Goal: Task Accomplishment & Management: Complete application form

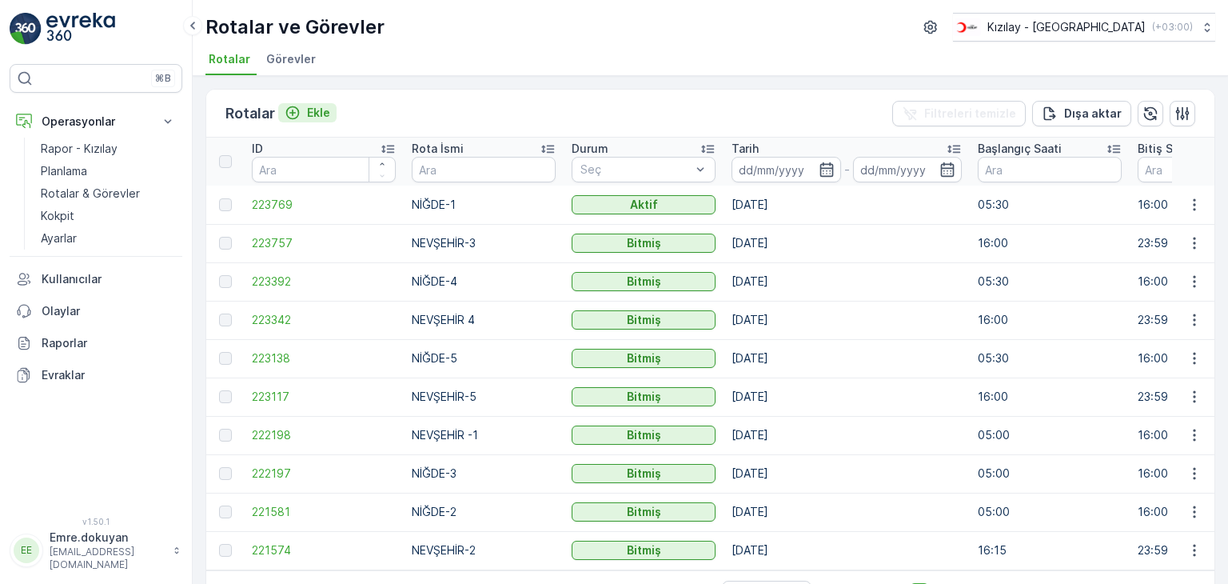
click at [321, 115] on p "Ekle" at bounding box center [318, 113] width 23 height 16
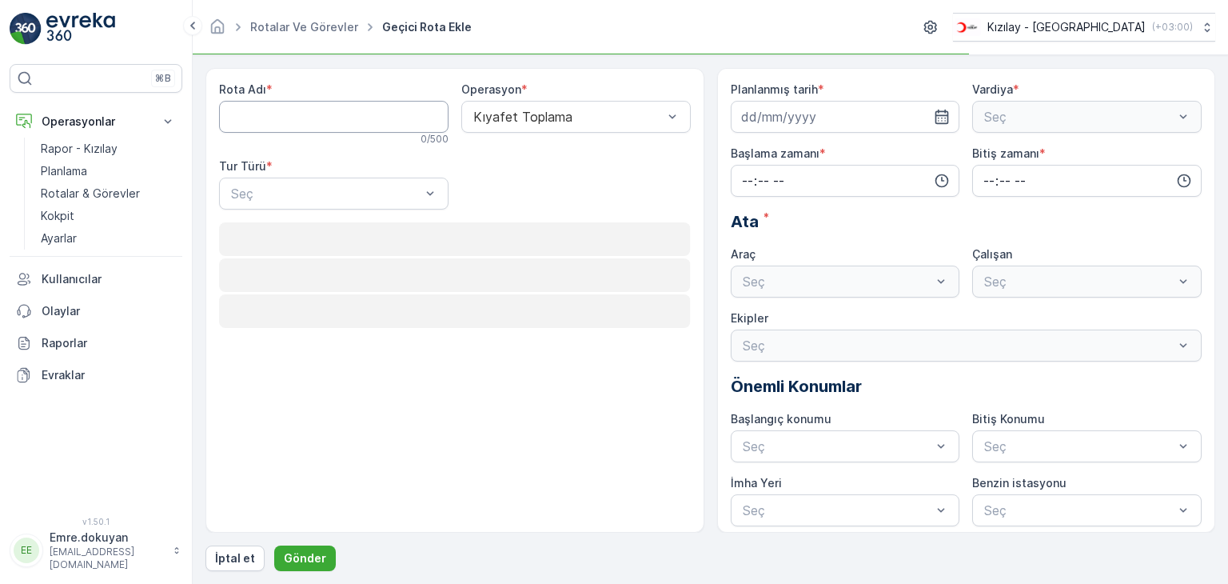
click at [293, 121] on Adı "Rota Adı" at bounding box center [333, 117] width 229 height 32
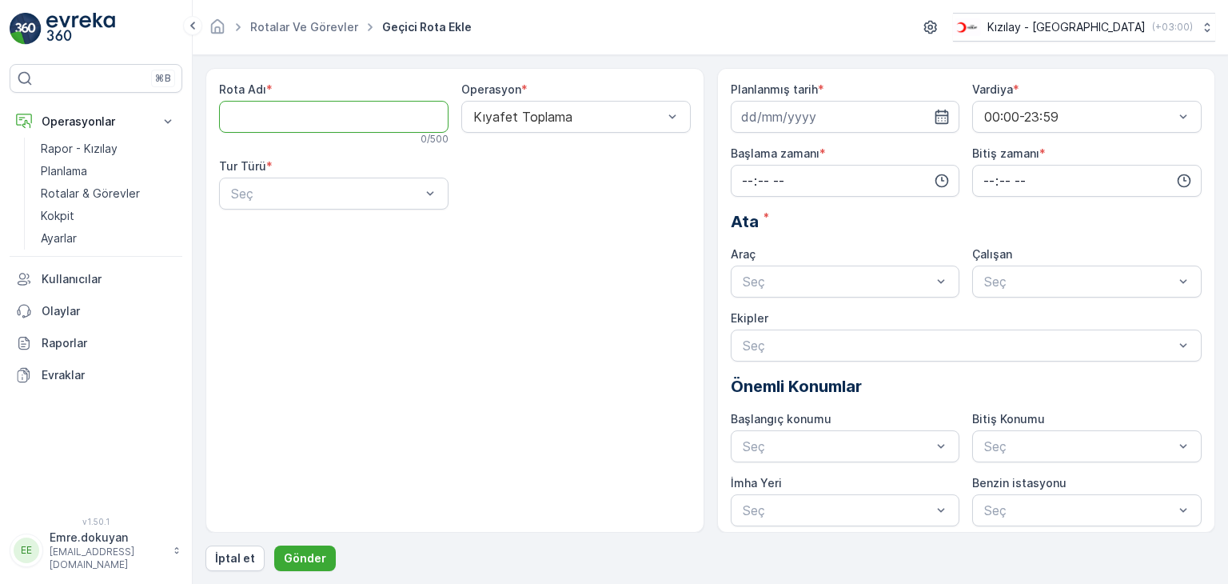
type Adı "NEVŞEHİR-2"
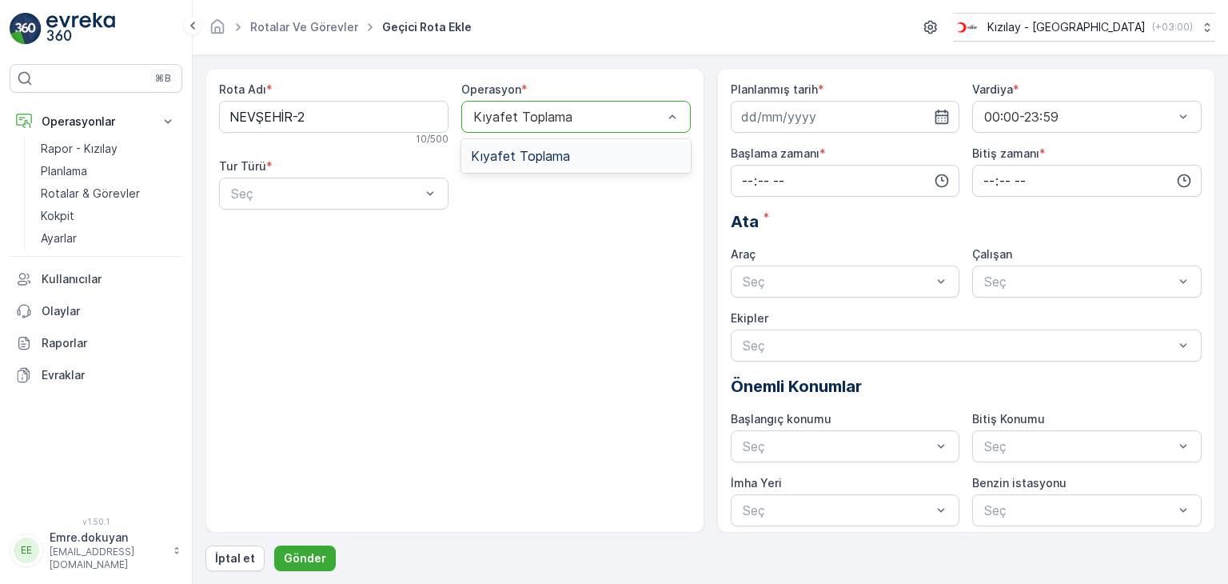
click at [529, 157] on span "Kıyafet Toplama" at bounding box center [520, 156] width 99 height 14
click at [320, 235] on div "Statik" at bounding box center [334, 232] width 210 height 14
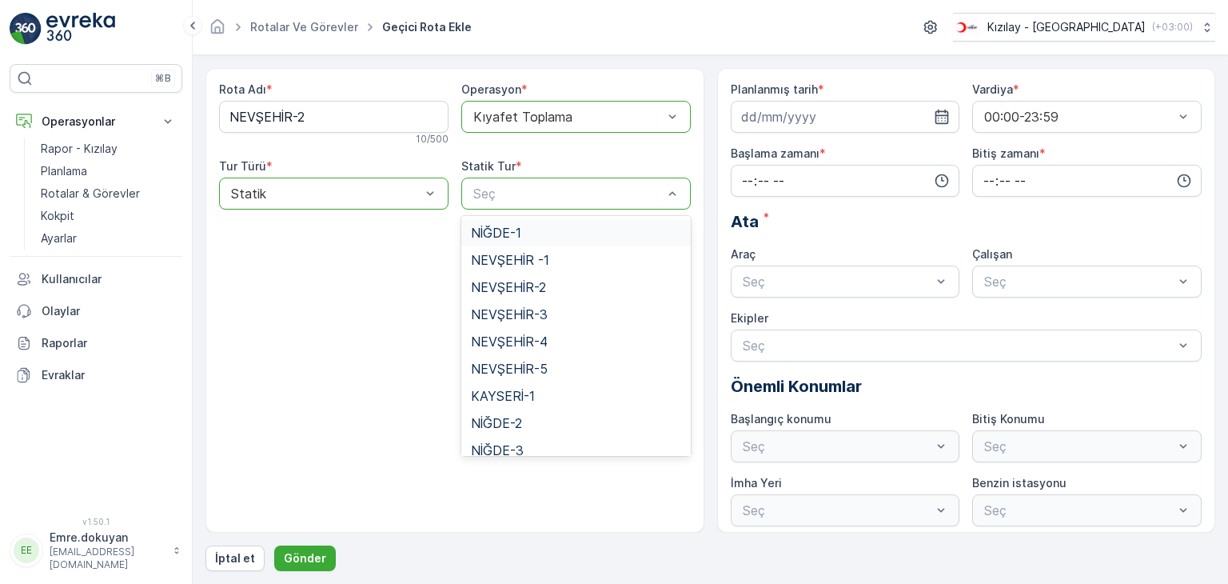
click at [537, 202] on div "Seç" at bounding box center [575, 194] width 229 height 32
click at [522, 292] on span "NEVŞEHİR-2" at bounding box center [508, 287] width 75 height 14
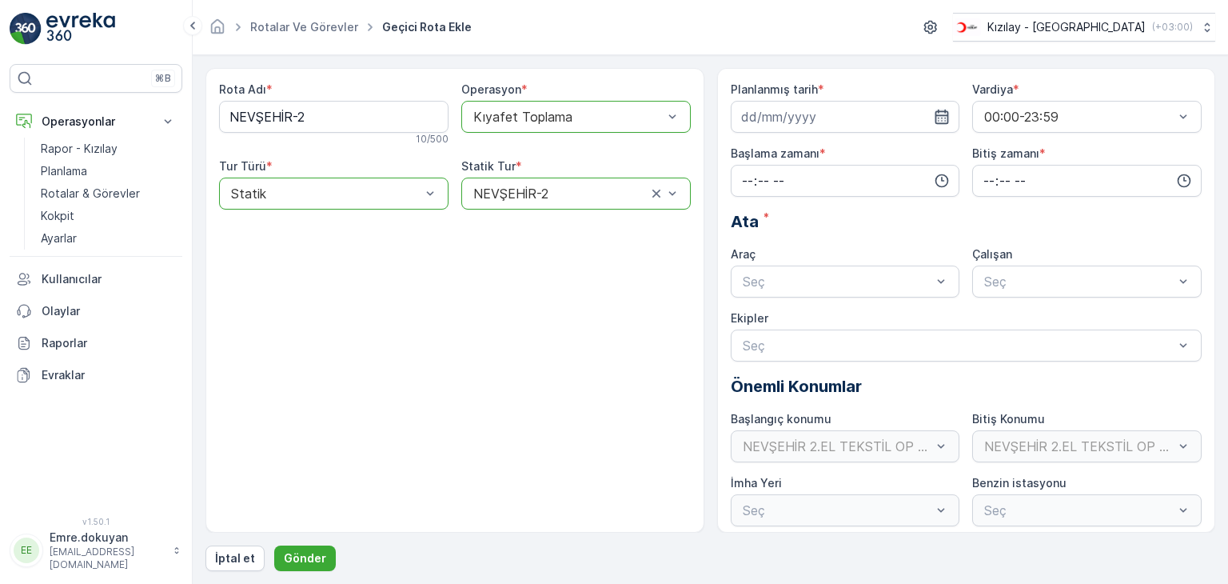
click at [940, 119] on icon "button" at bounding box center [942, 117] width 16 height 16
click at [870, 251] on div "12" at bounding box center [873, 250] width 26 height 26
type input "[DATE]"
click at [741, 178] on input "time" at bounding box center [845, 181] width 229 height 32
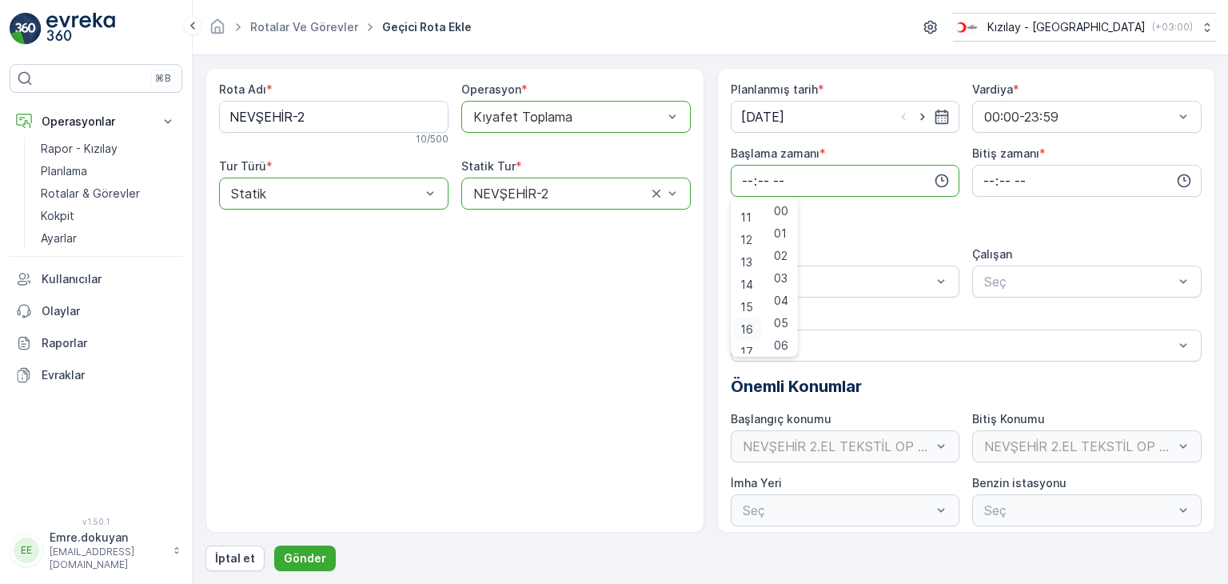
click at [744, 328] on span "16" at bounding box center [746, 329] width 13 height 16
type input "16:00"
click at [782, 209] on span "00" at bounding box center [781, 211] width 14 height 16
click at [984, 180] on input "time" at bounding box center [1086, 181] width 229 height 32
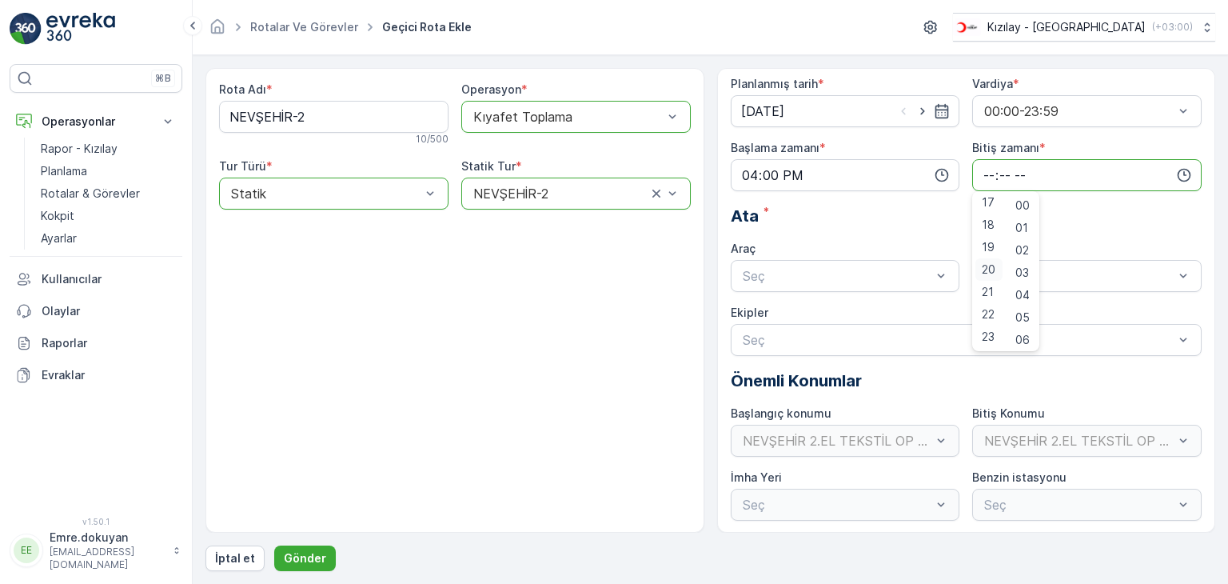
scroll to position [6, 0]
click at [986, 340] on span "23" at bounding box center [988, 336] width 13 height 16
click at [1024, 333] on span "59" at bounding box center [1022, 336] width 14 height 16
type input "23:59"
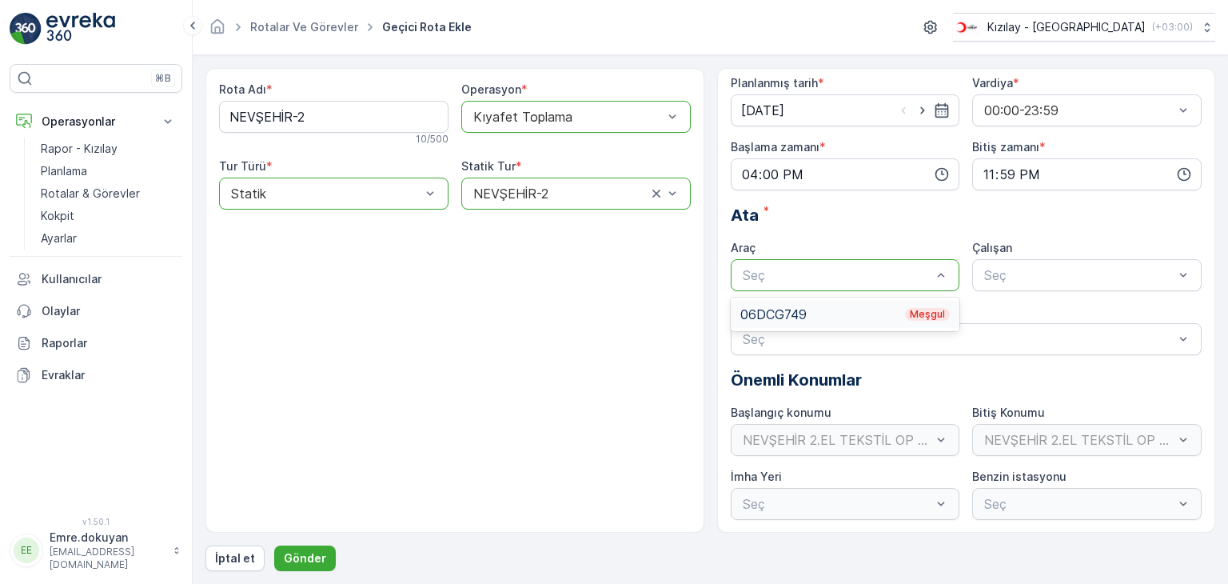
click at [819, 314] on div "06DCG749 Meşgul" at bounding box center [845, 314] width 210 height 14
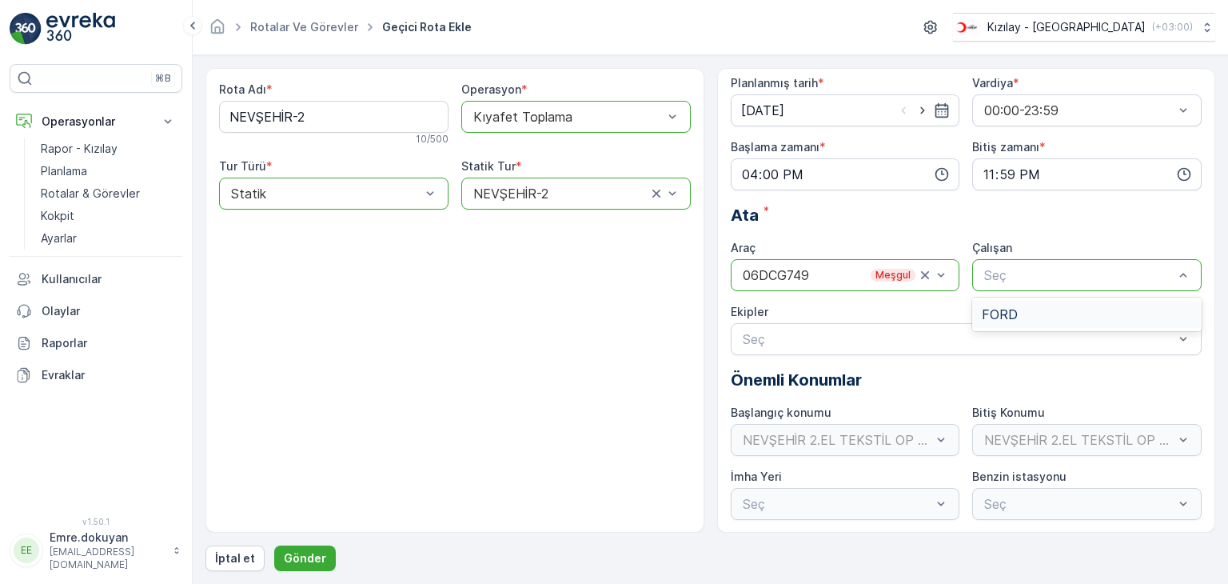
click at [1027, 313] on div "FORD" at bounding box center [1087, 314] width 210 height 14
click at [313, 552] on p "Gönder" at bounding box center [305, 558] width 42 height 16
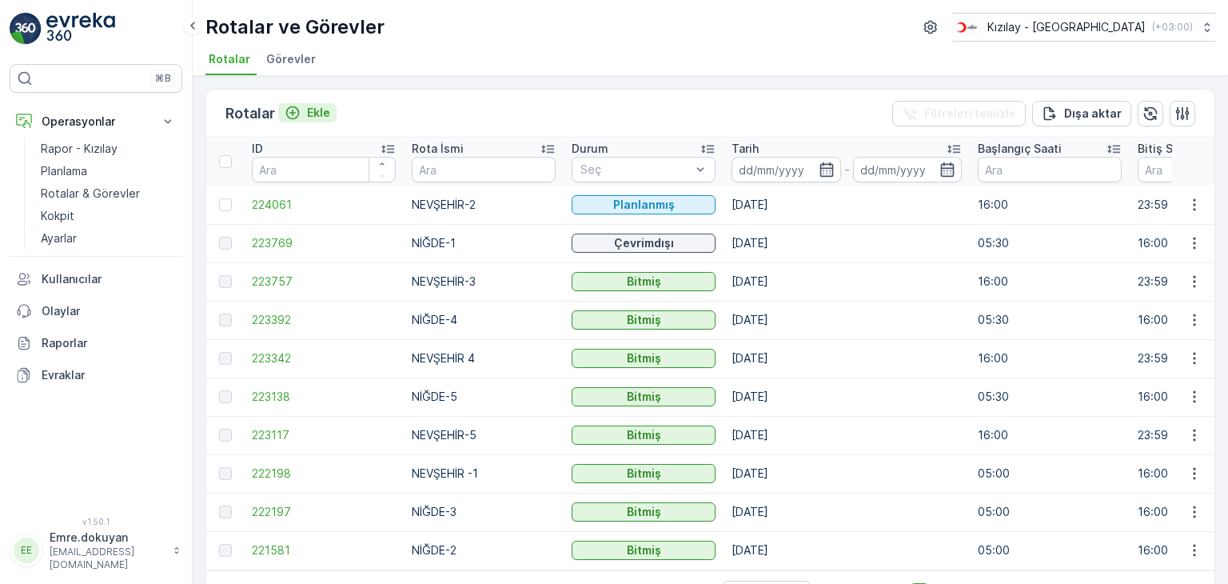
click at [314, 110] on p "Ekle" at bounding box center [318, 113] width 23 height 16
click at [320, 110] on p "Ekle" at bounding box center [318, 113] width 23 height 16
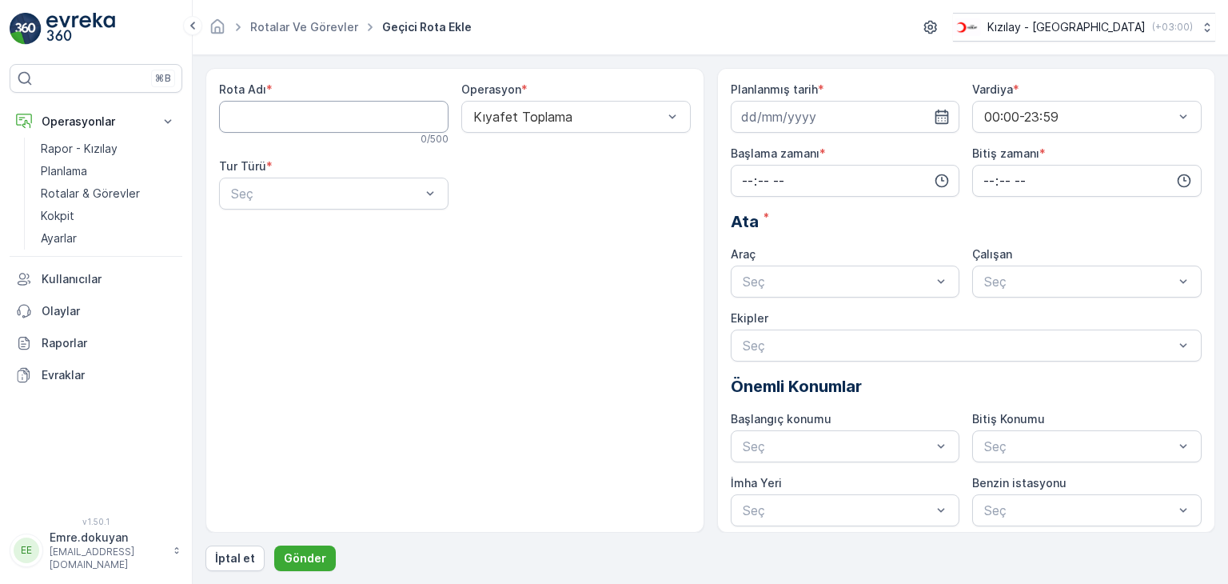
click at [341, 117] on Adı "Rota Adı" at bounding box center [333, 117] width 229 height 32
type Adı "NİĞDE-2"
click at [538, 157] on span "Kıyafet Toplama" at bounding box center [520, 156] width 99 height 14
click at [277, 234] on div "Statik" at bounding box center [334, 232] width 210 height 14
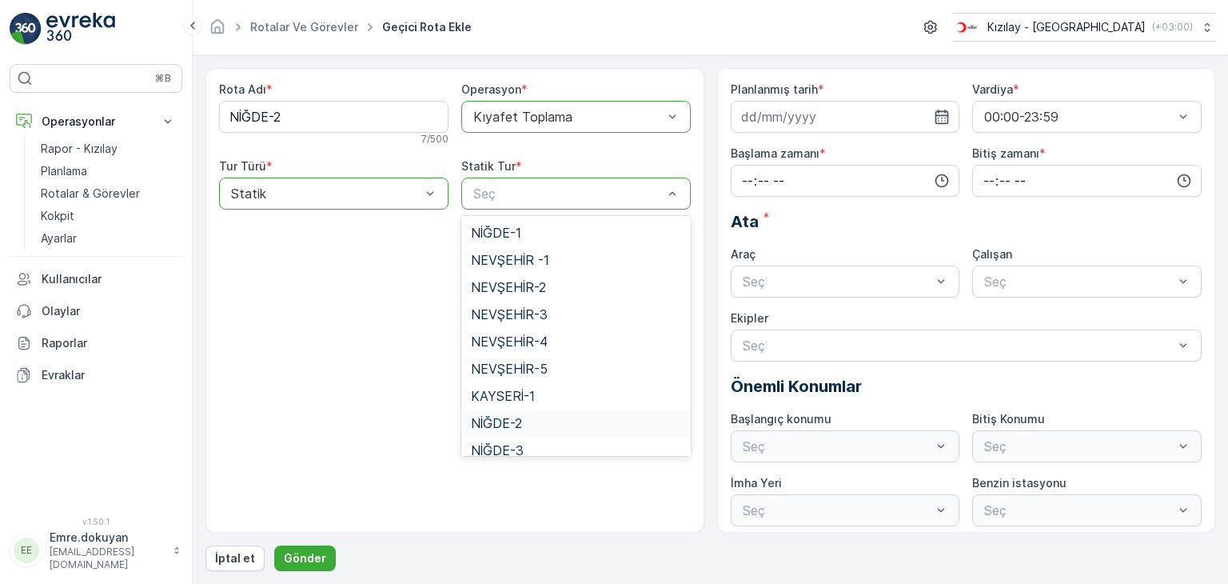
click at [489, 425] on span "NİĞDE-2" at bounding box center [496, 423] width 51 height 14
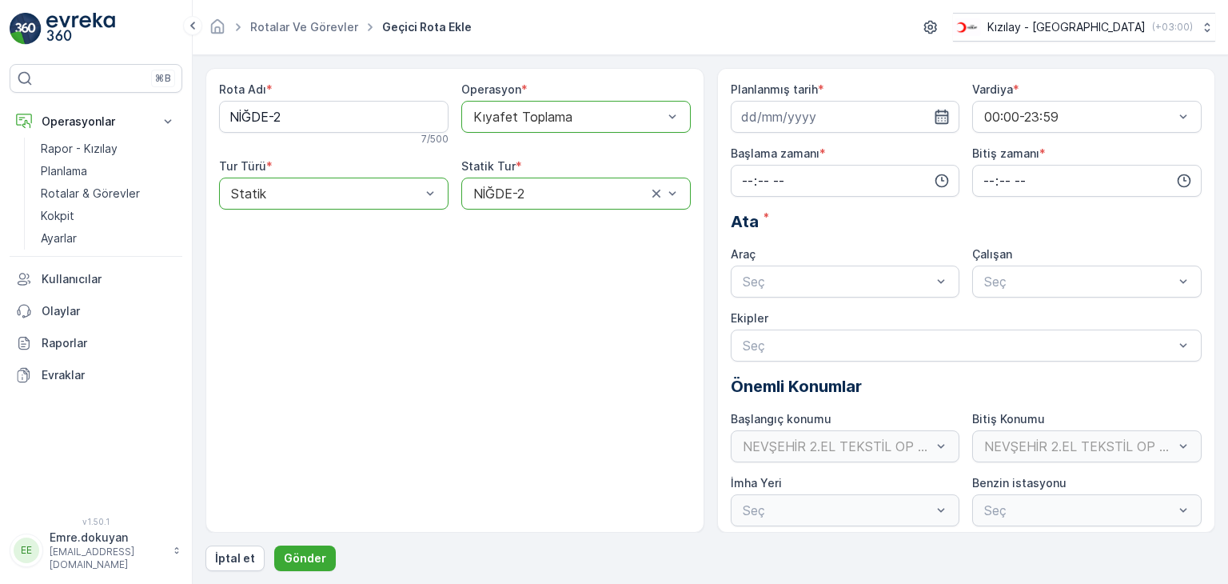
click at [939, 115] on icon "button" at bounding box center [943, 117] width 14 height 14
click at [756, 281] on div "15" at bounding box center [758, 282] width 26 height 26
type input "[DATE]"
click at [742, 179] on input "time" at bounding box center [845, 181] width 229 height 32
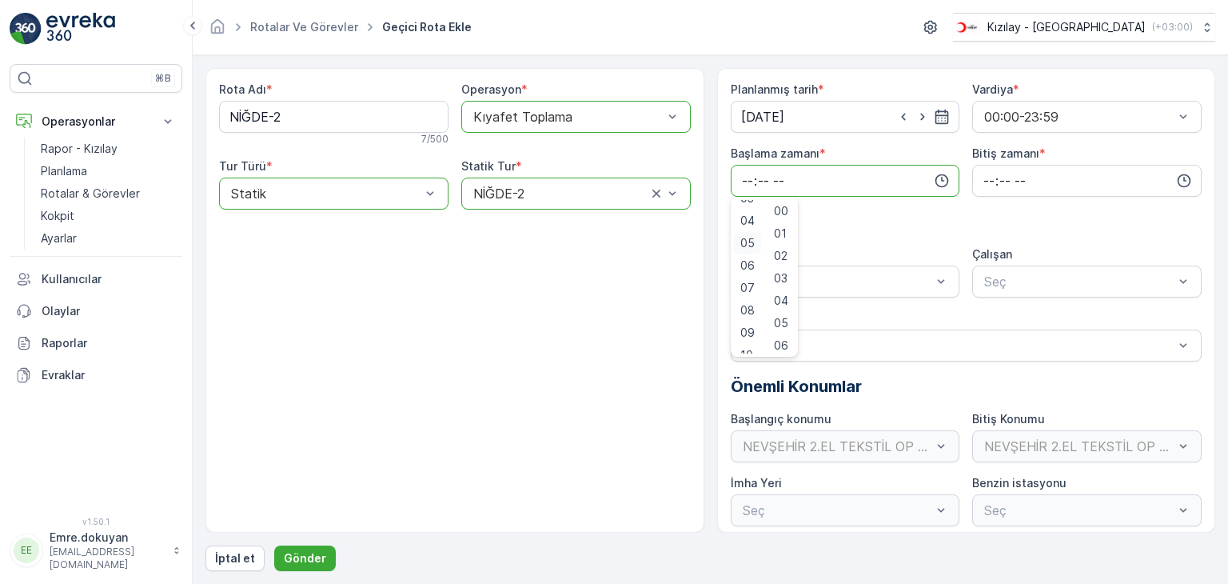
click at [748, 238] on span "05" at bounding box center [747, 243] width 14 height 16
click at [784, 246] on span "30" at bounding box center [781, 246] width 14 height 16
type input "05:30"
click at [979, 175] on input "time" at bounding box center [1086, 181] width 229 height 32
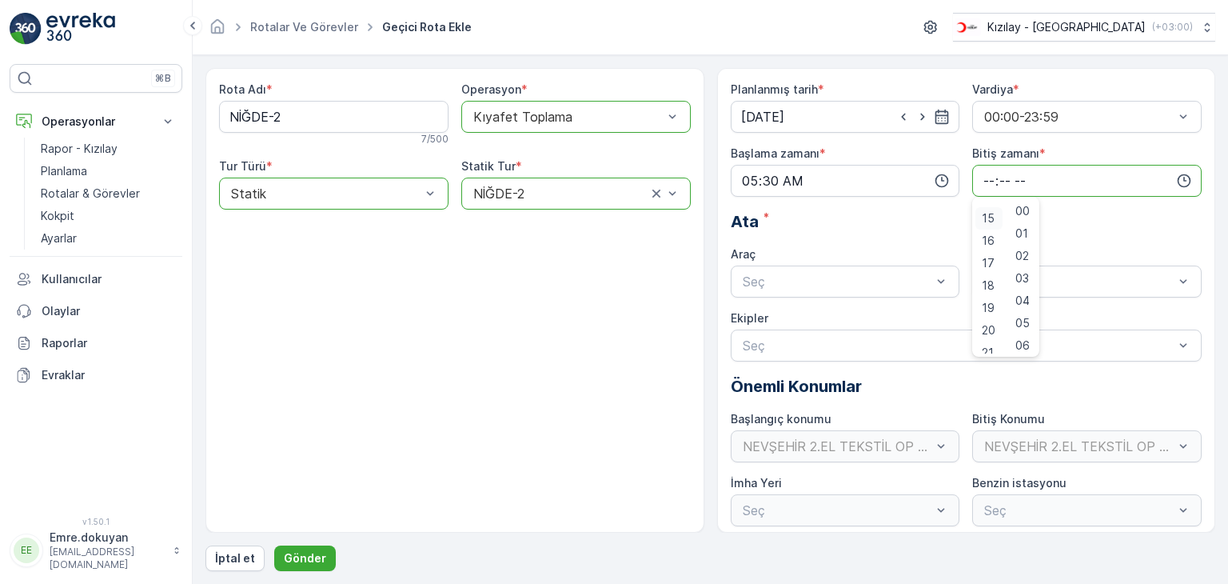
scroll to position [304, 0]
click at [987, 265] on span "16" at bounding box center [988, 265] width 13 height 16
type input "16:00"
click at [1024, 205] on span "00" at bounding box center [1022, 211] width 14 height 16
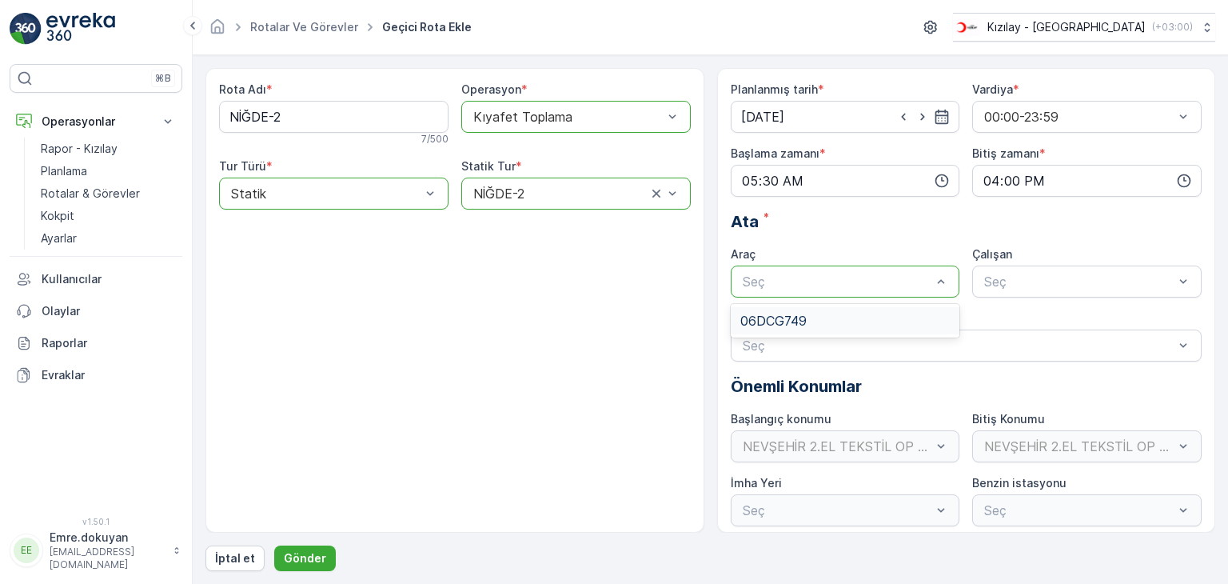
click at [800, 315] on span "06DCG749" at bounding box center [773, 320] width 66 height 14
click at [1012, 315] on span "FORD" at bounding box center [1000, 320] width 36 height 14
click at [294, 553] on p "Gönder" at bounding box center [305, 558] width 42 height 16
